Goal: Use online tool/utility: Utilize a website feature to perform a specific function

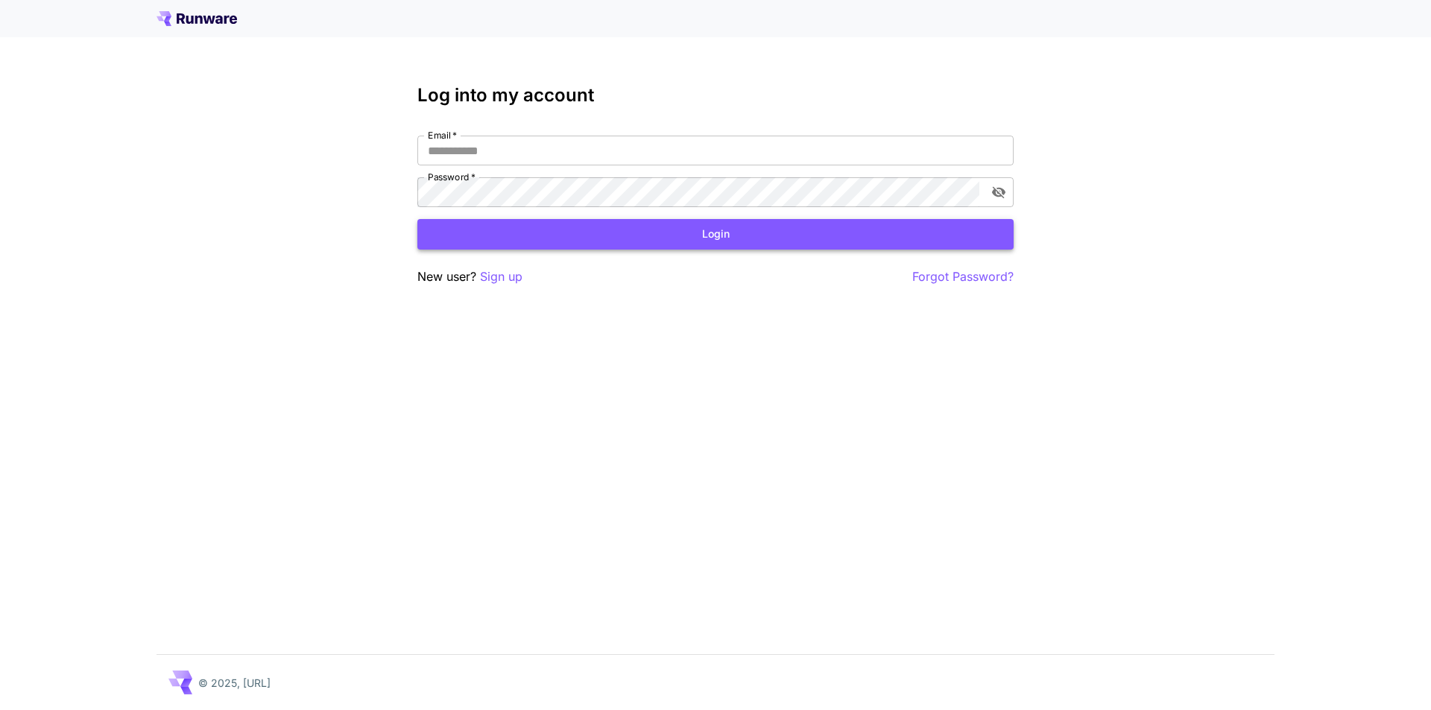
type input "**********"
click at [633, 237] on button "Login" at bounding box center [715, 234] width 596 height 31
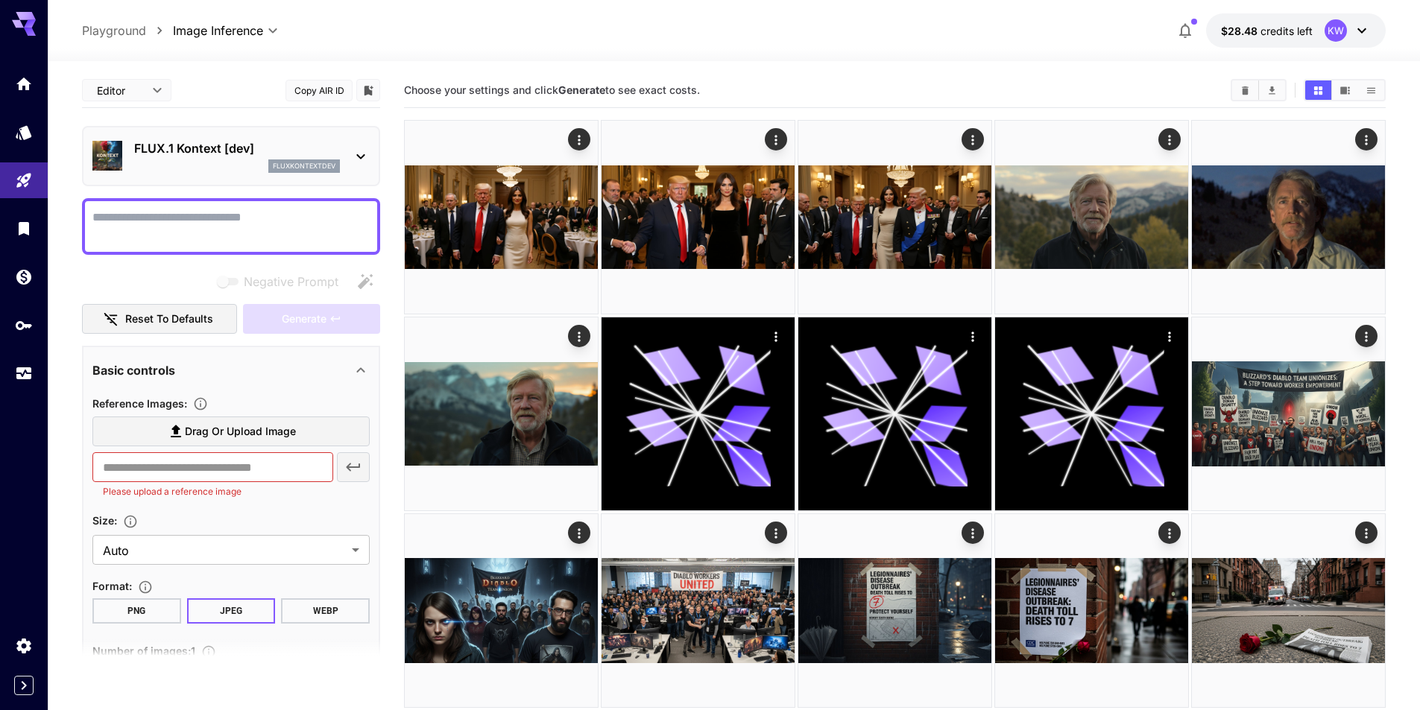
click at [281, 234] on textarea "Negative Prompt" at bounding box center [230, 227] width 277 height 36
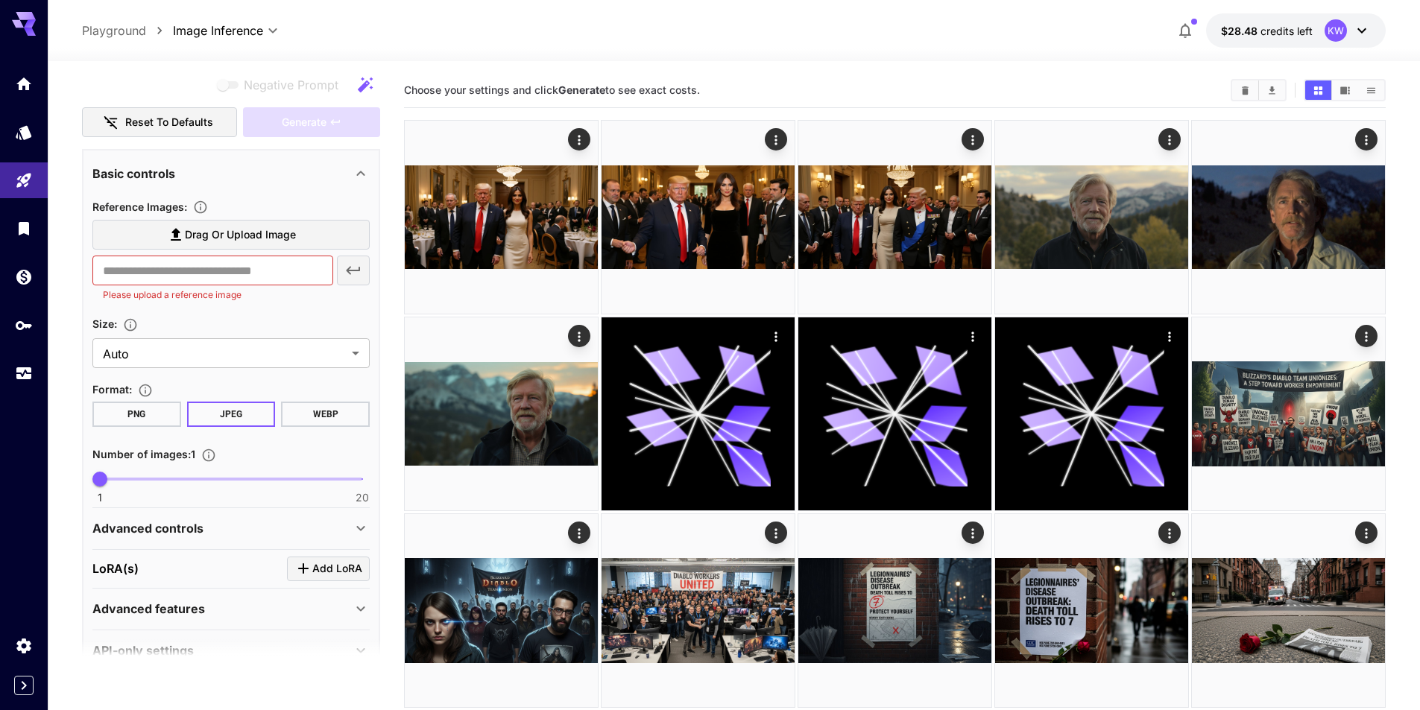
scroll to position [373, 0]
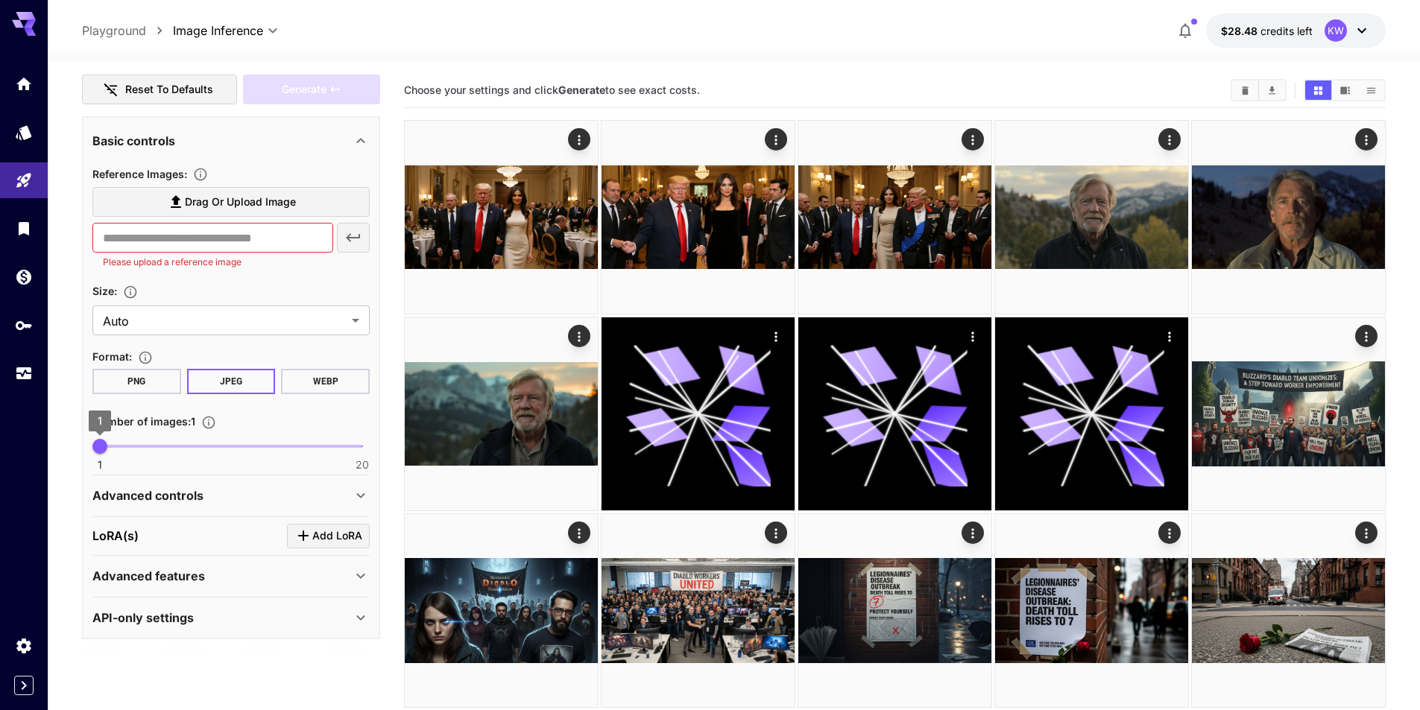
type textarea "**********"
drag, startPoint x: 102, startPoint y: 454, endPoint x: 123, endPoint y: 453, distance: 20.9
click at [123, 453] on span "3" at bounding box center [127, 446] width 15 height 15
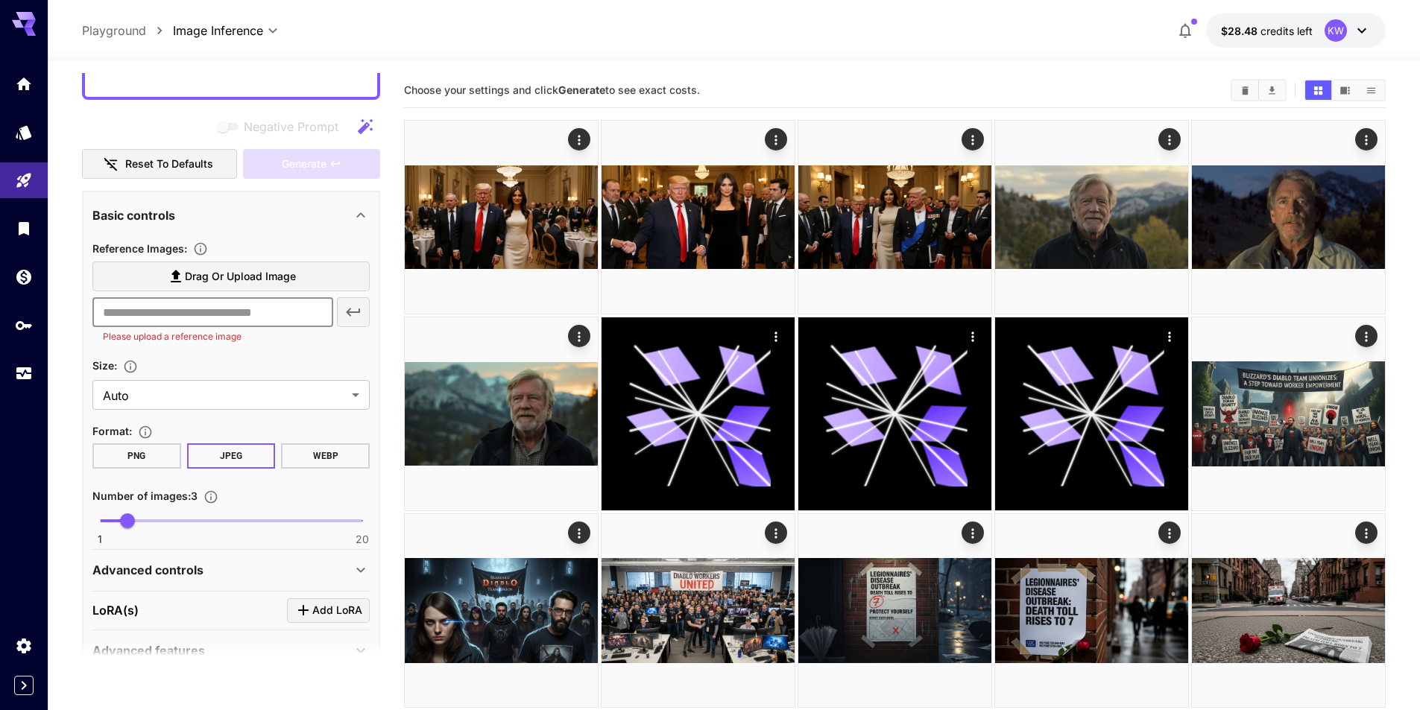
click at [271, 320] on input "text" at bounding box center [212, 312] width 241 height 30
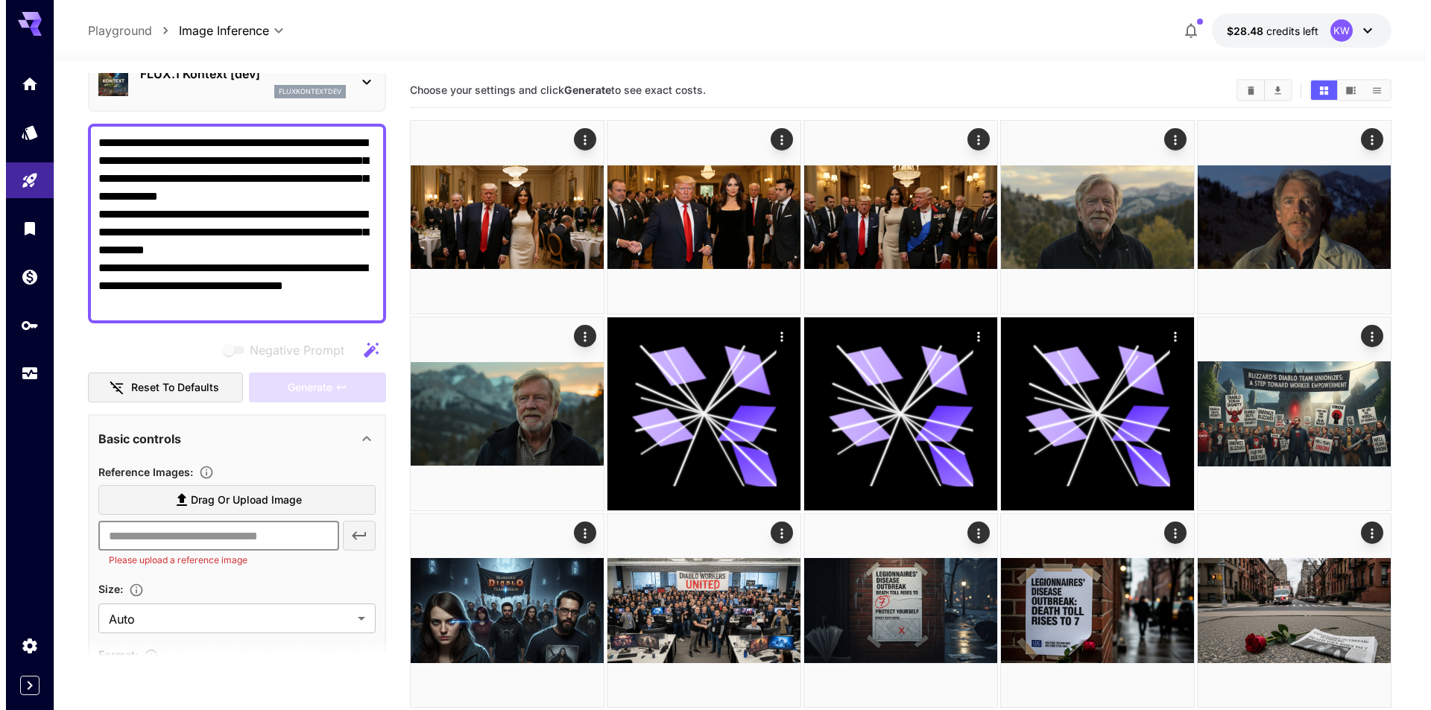
scroll to position [0, 0]
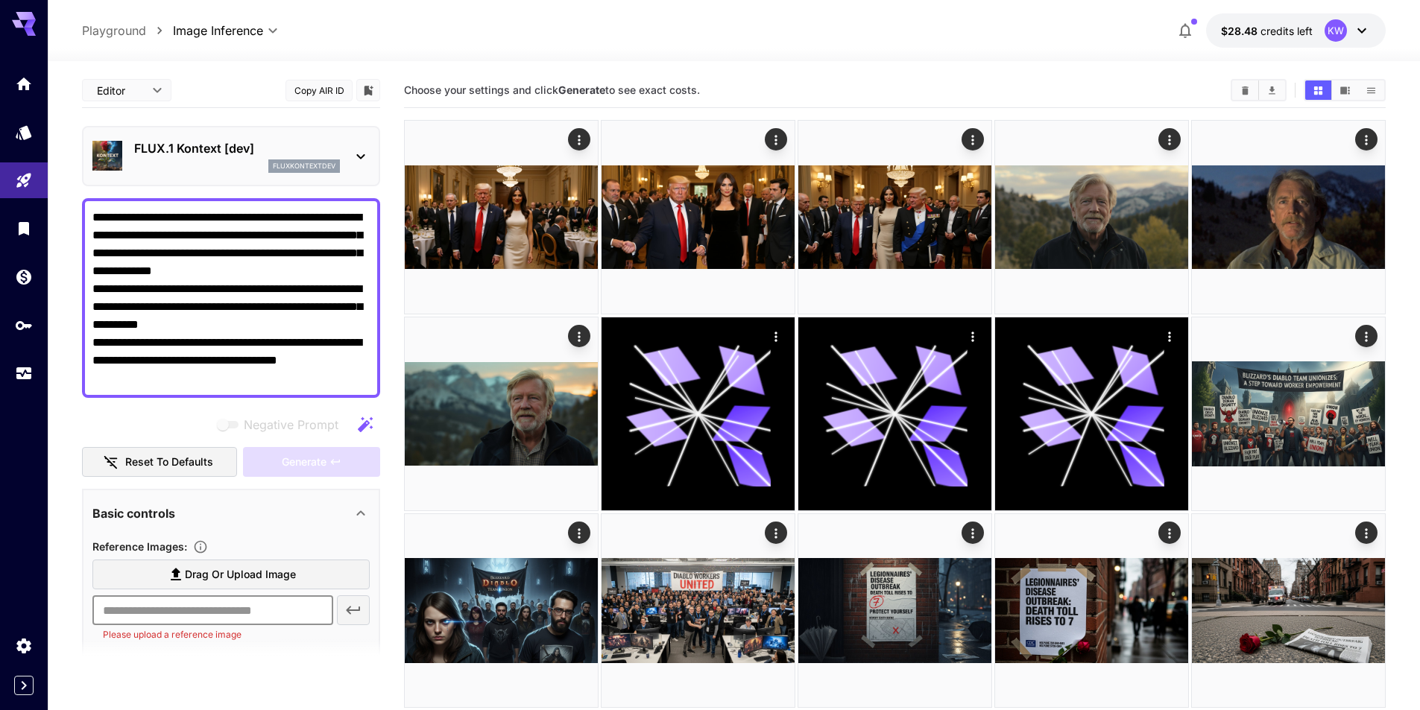
click at [246, 181] on div "FLUX.1 Kontext [dev] fluxkontextdev" at bounding box center [231, 156] width 298 height 60
click at [244, 168] on div "fluxkontextdev" at bounding box center [237, 165] width 206 height 13
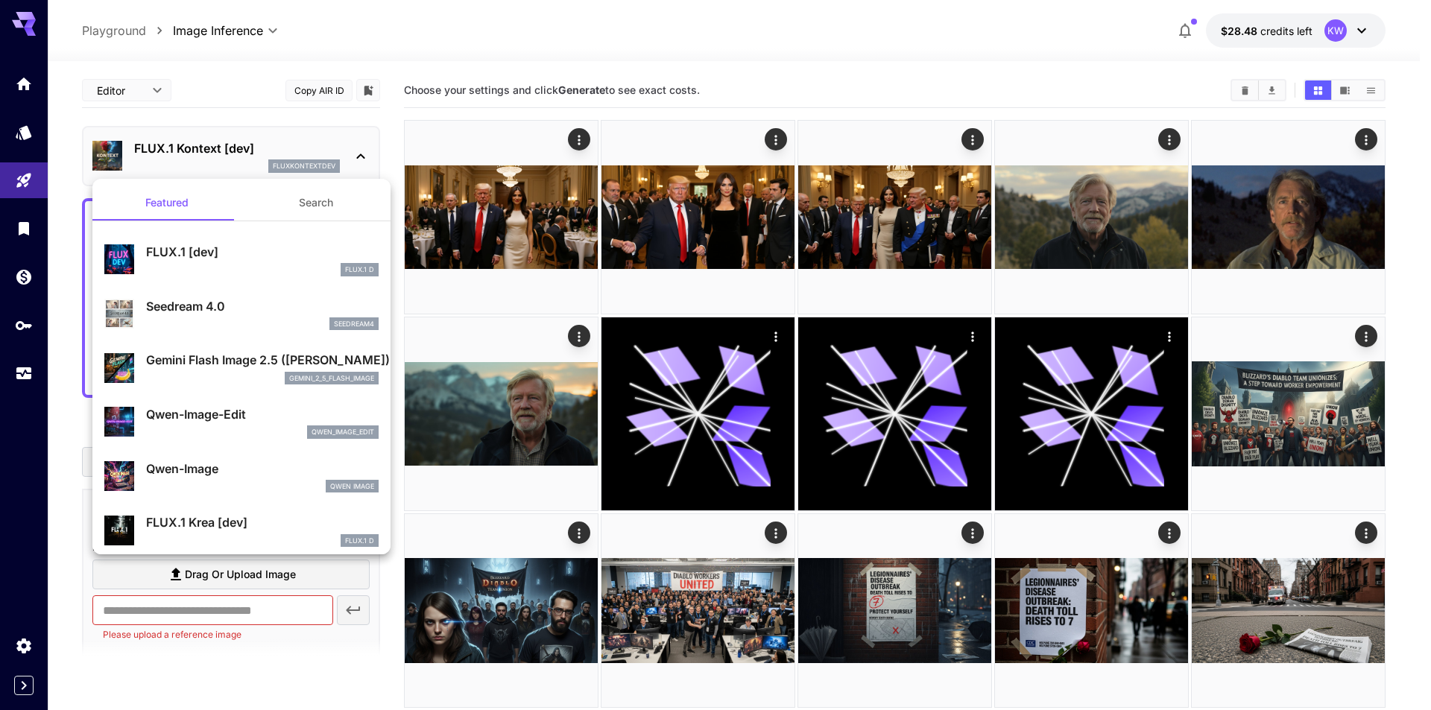
click at [262, 267] on div "FLUX.1 D" at bounding box center [262, 269] width 232 height 13
type input "*"
type input "***"
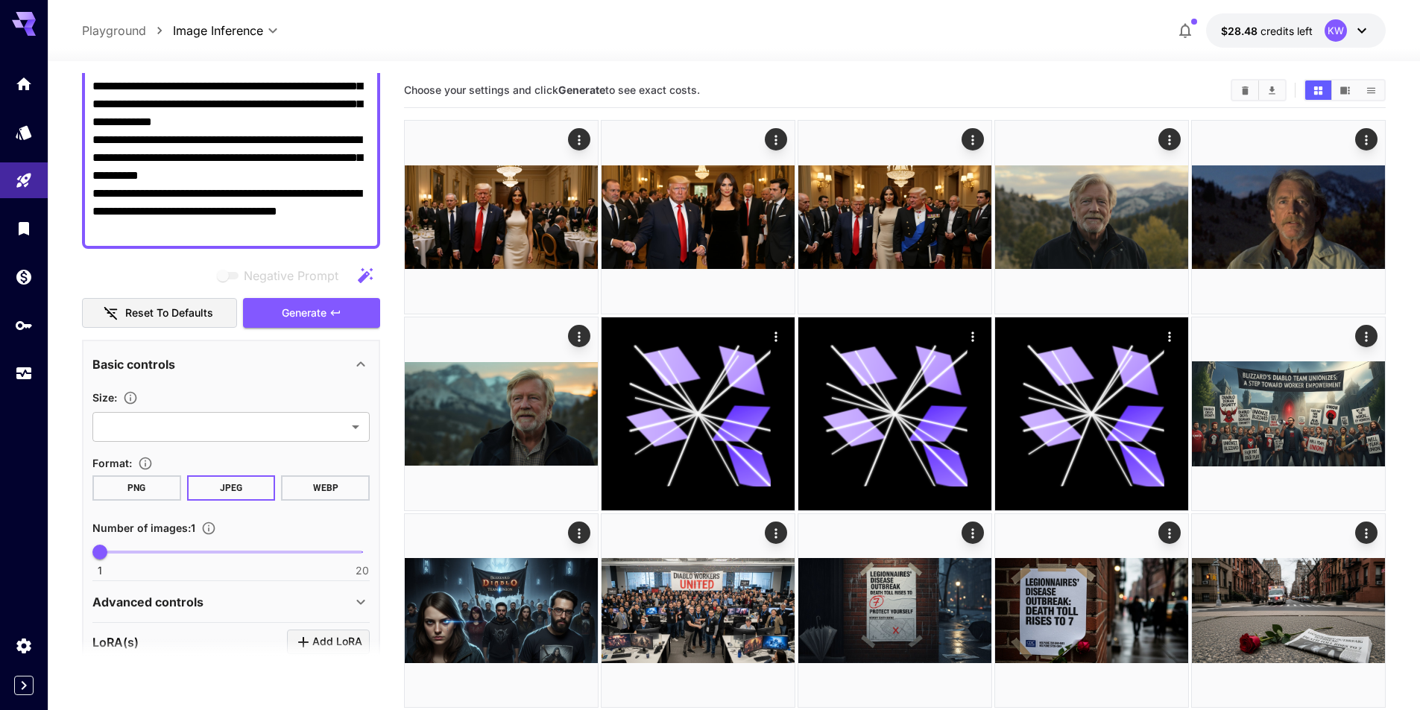
scroll to position [224, 0]
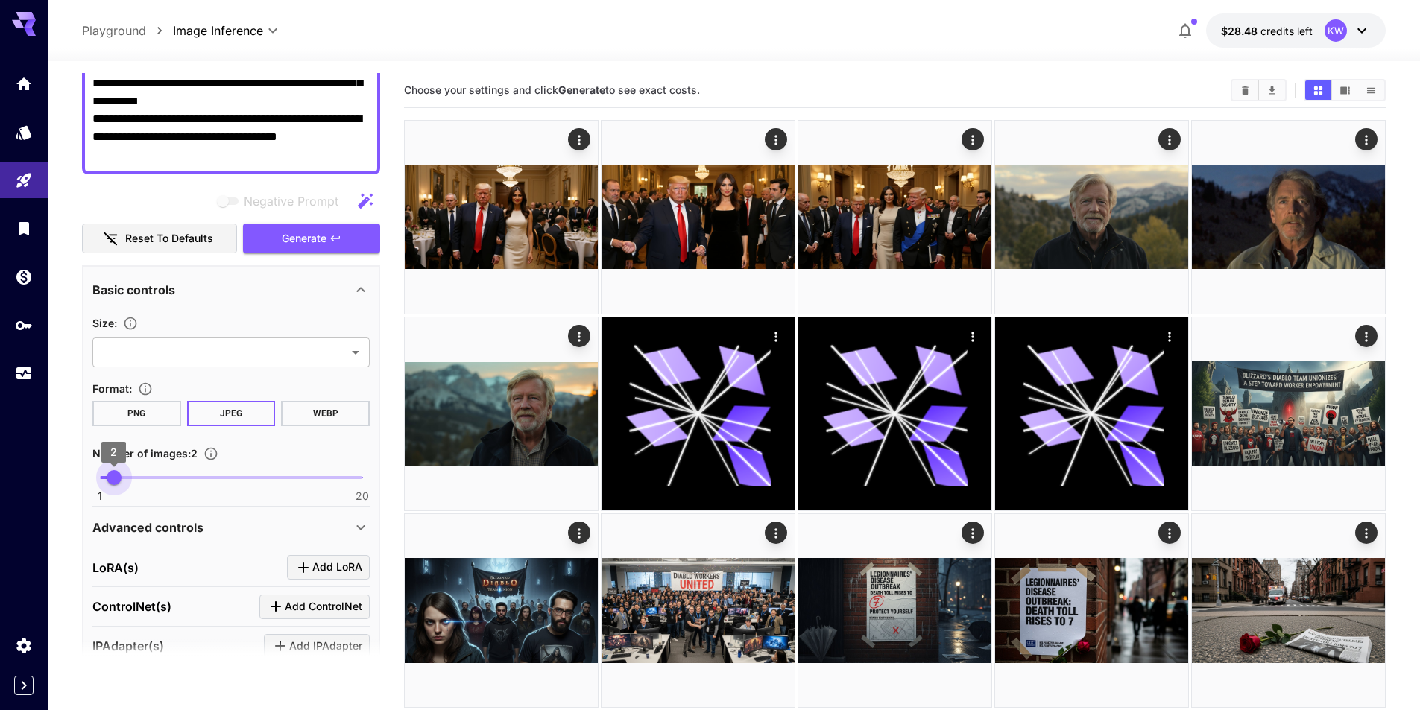
type input "*"
drag, startPoint x: 95, startPoint y: 478, endPoint x: 155, endPoint y: 429, distance: 77.4
click at [123, 477] on span "3" at bounding box center [127, 477] width 15 height 15
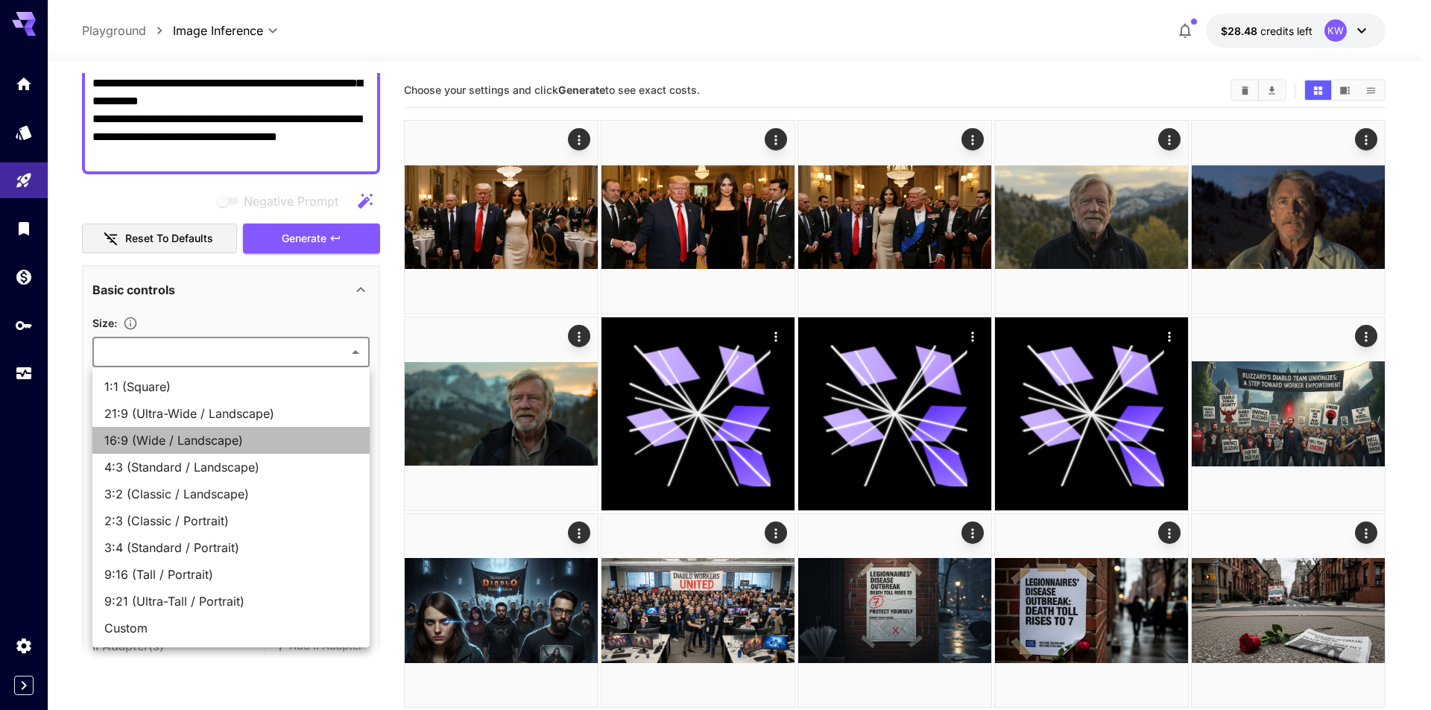
click at [209, 438] on span "16:9 (Wide / Landscape)" at bounding box center [230, 440] width 253 height 18
type input "**********"
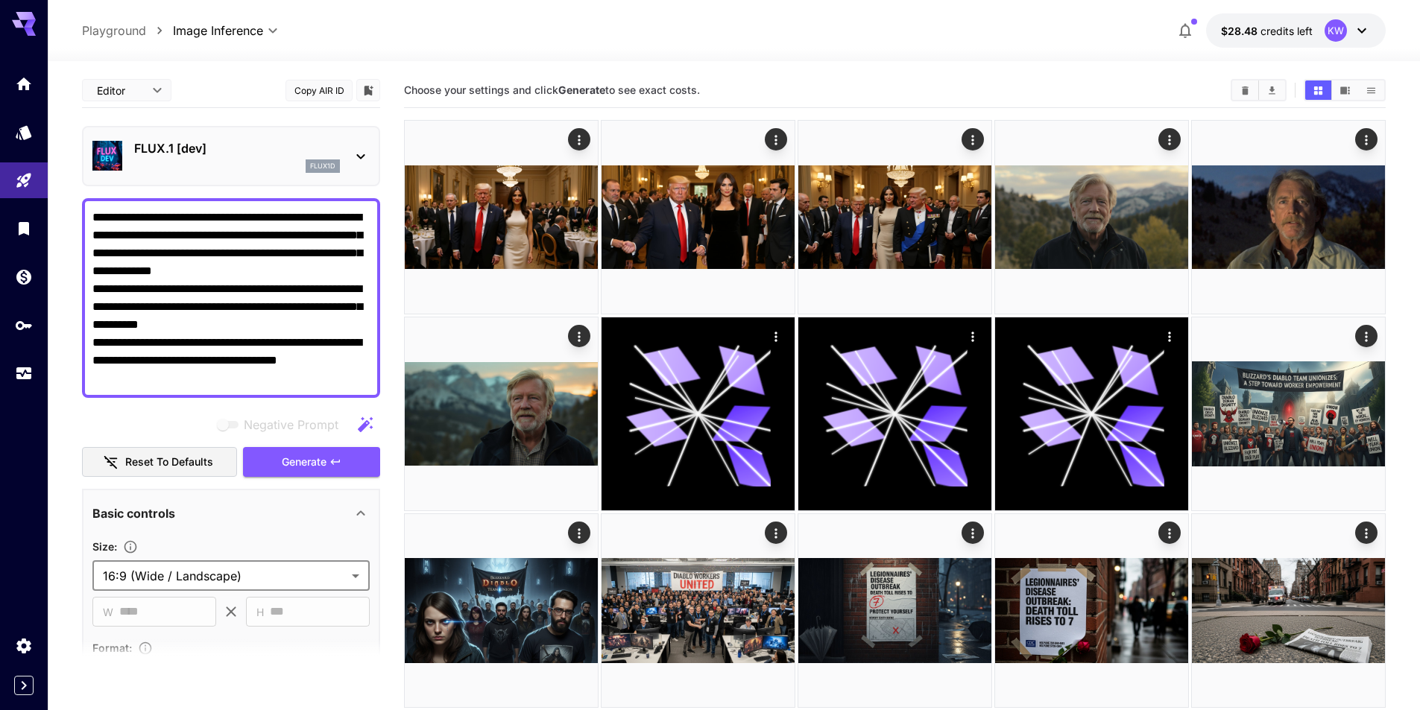
scroll to position [75, 0]
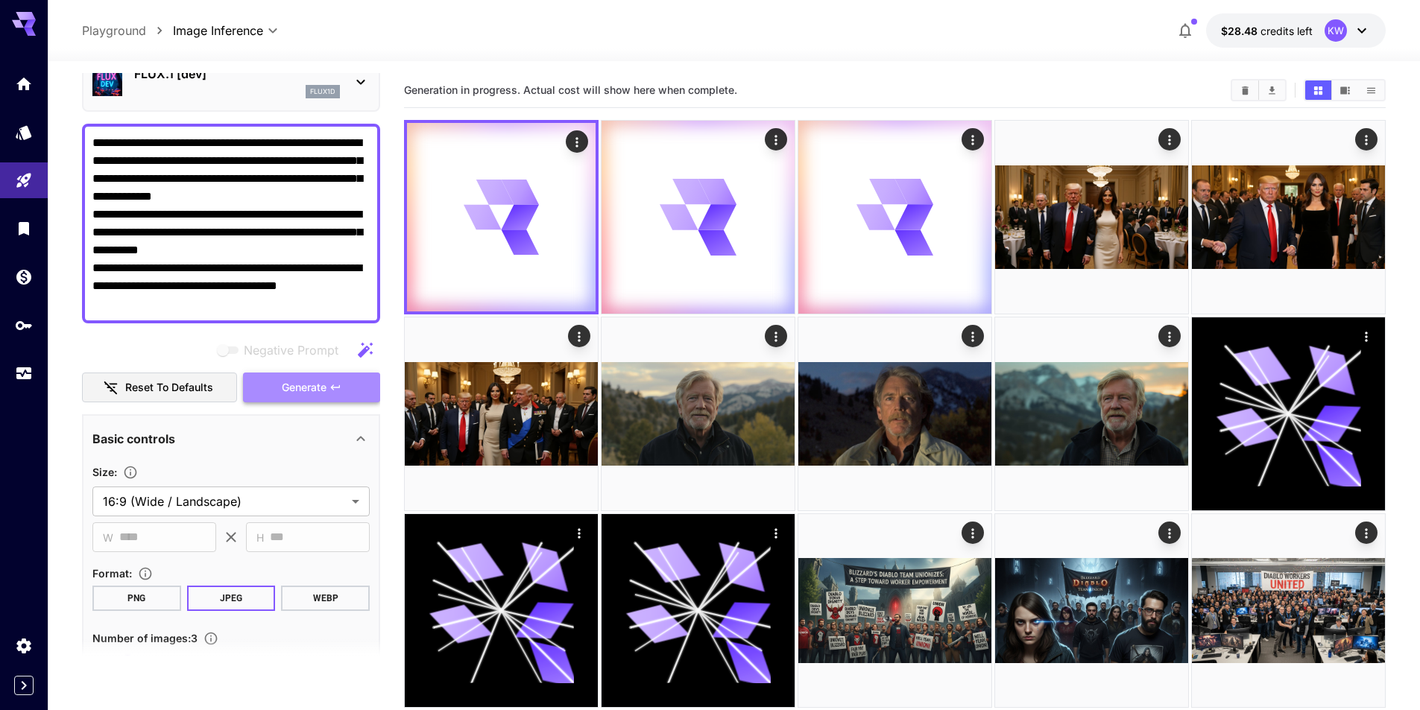
click at [316, 386] on span "Generate" at bounding box center [304, 388] width 45 height 19
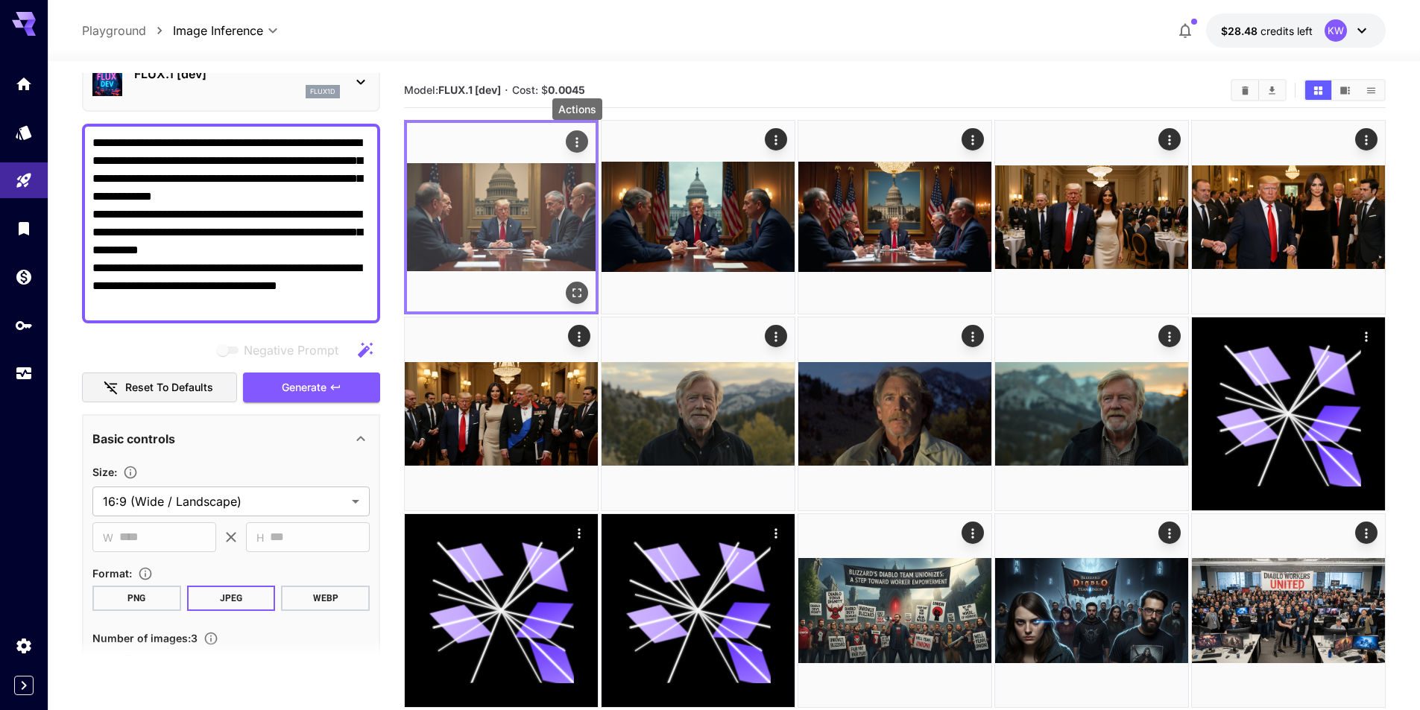
click at [581, 137] on icon "Actions" at bounding box center [576, 142] width 15 height 15
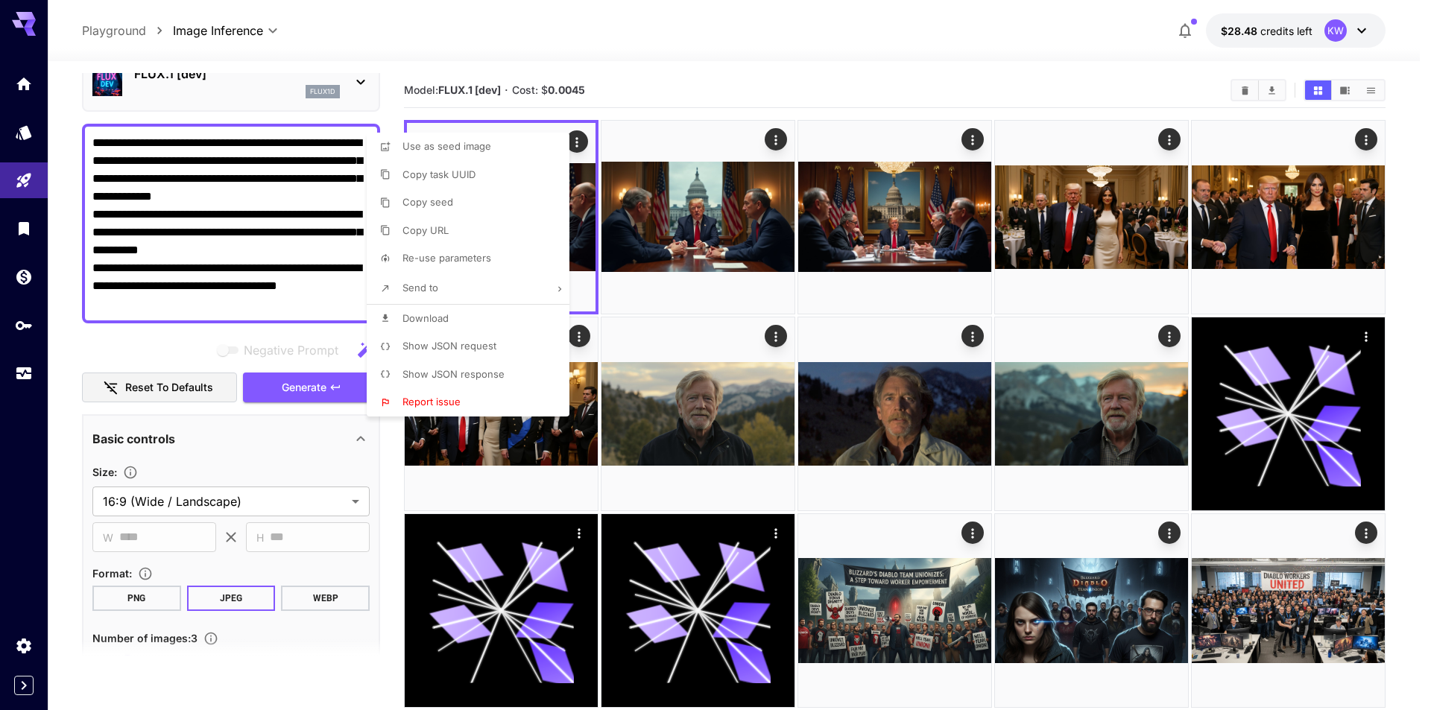
click at [781, 31] on div at bounding box center [715, 355] width 1431 height 710
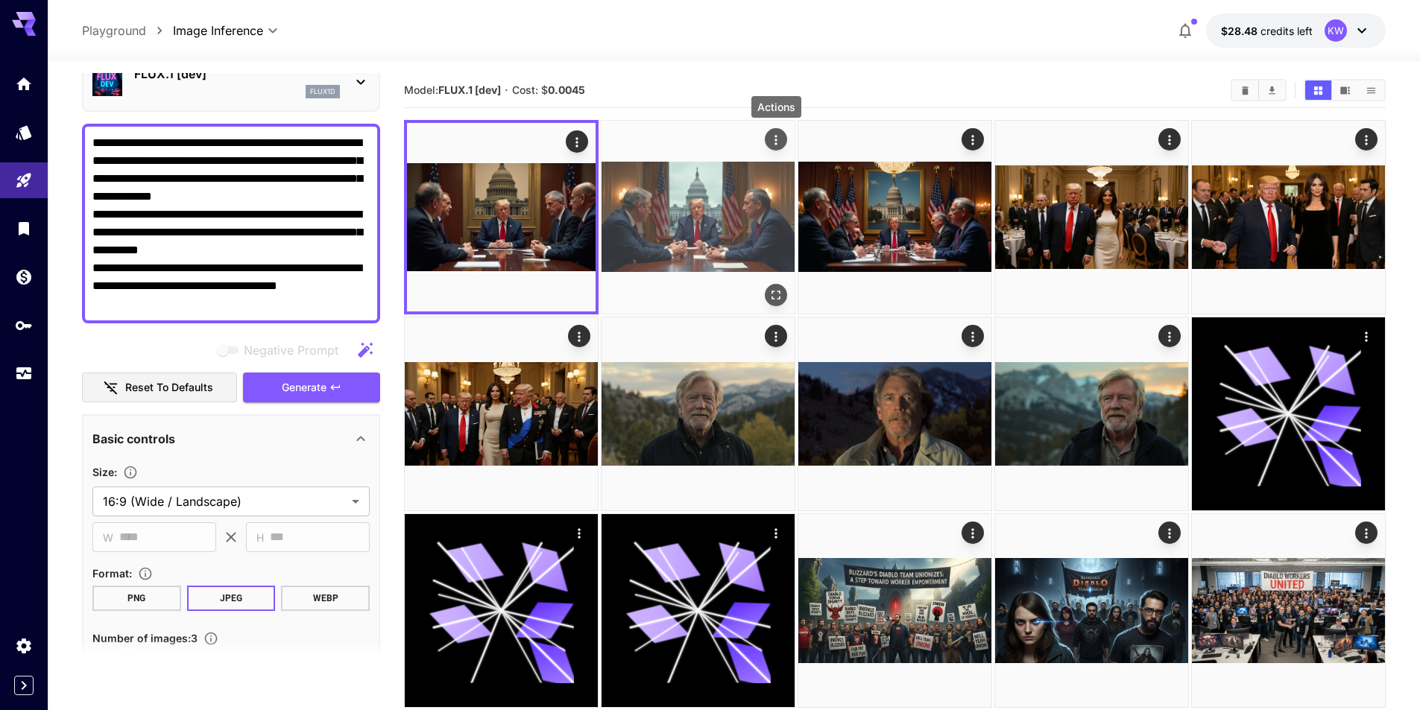
click at [774, 138] on icon "Actions" at bounding box center [775, 140] width 15 height 15
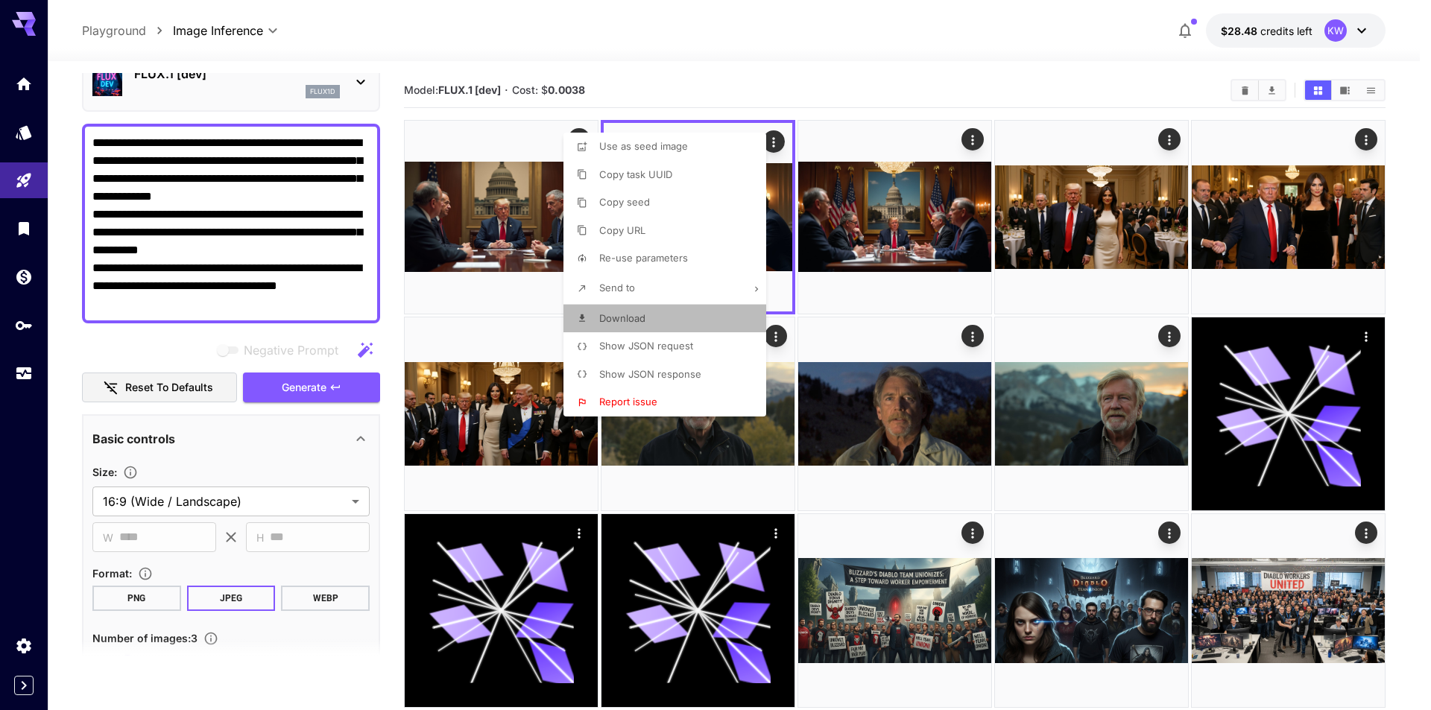
click at [654, 322] on li "Download" at bounding box center [669, 319] width 212 height 28
click at [929, 53] on div at bounding box center [715, 355] width 1431 height 710
